Goal: Obtain resource: Obtain resource

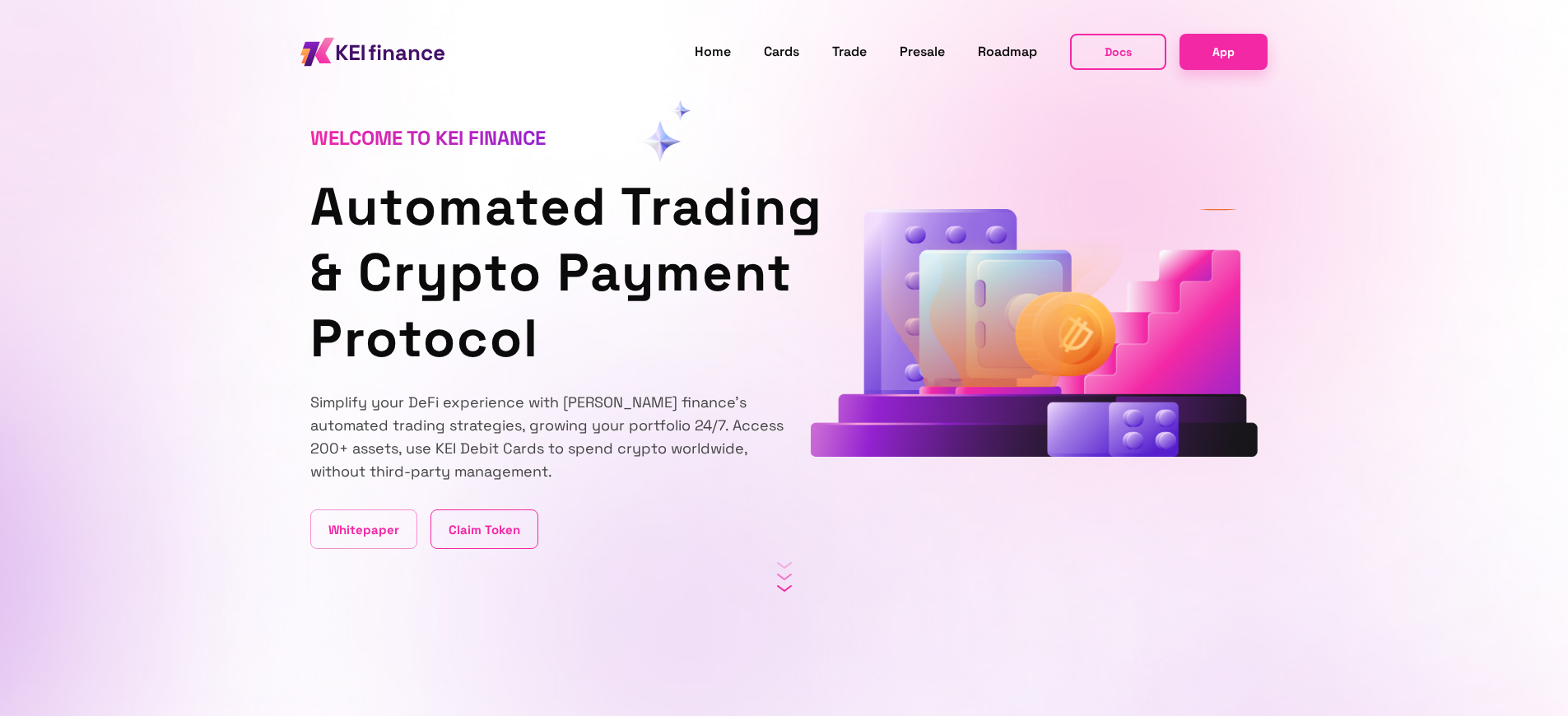
click at [481, 529] on link "Claim Token" at bounding box center [484, 529] width 108 height 40
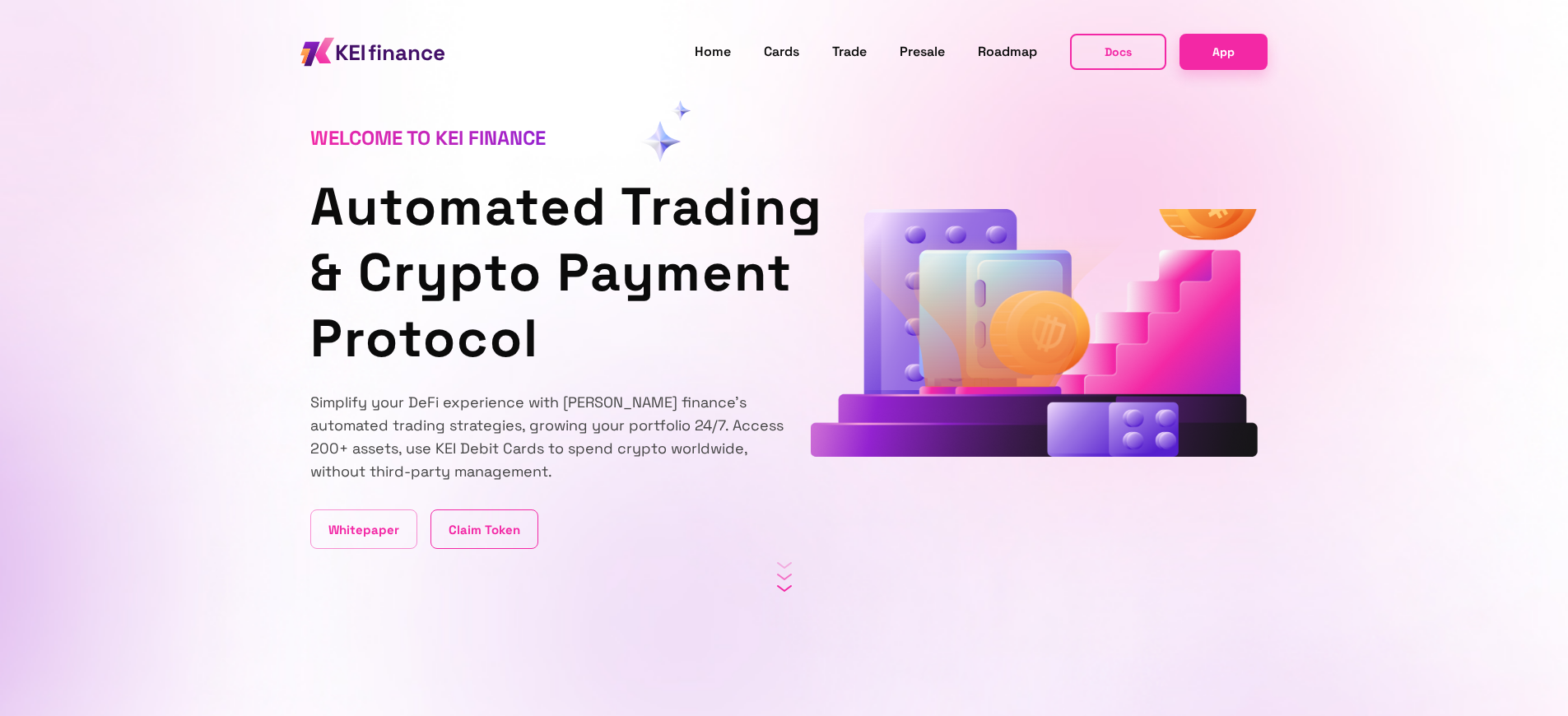
click at [481, 529] on link "Claim Token" at bounding box center [484, 529] width 108 height 40
